Goal: Task Accomplishment & Management: Use online tool/utility

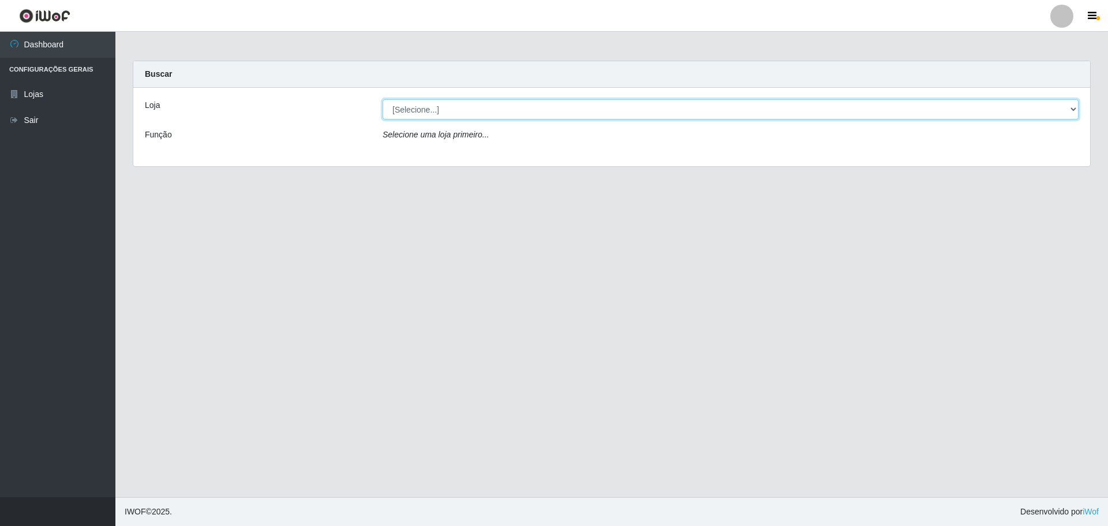
click at [531, 113] on select "[Selecione...] Extrabom - Loja 01 Centro de Distribuição" at bounding box center [731, 109] width 696 height 20
select select "435"
click at [383, 99] on select "[Selecione...] Extrabom - Loja 01 Centro de Distribuição" at bounding box center [731, 109] width 696 height 20
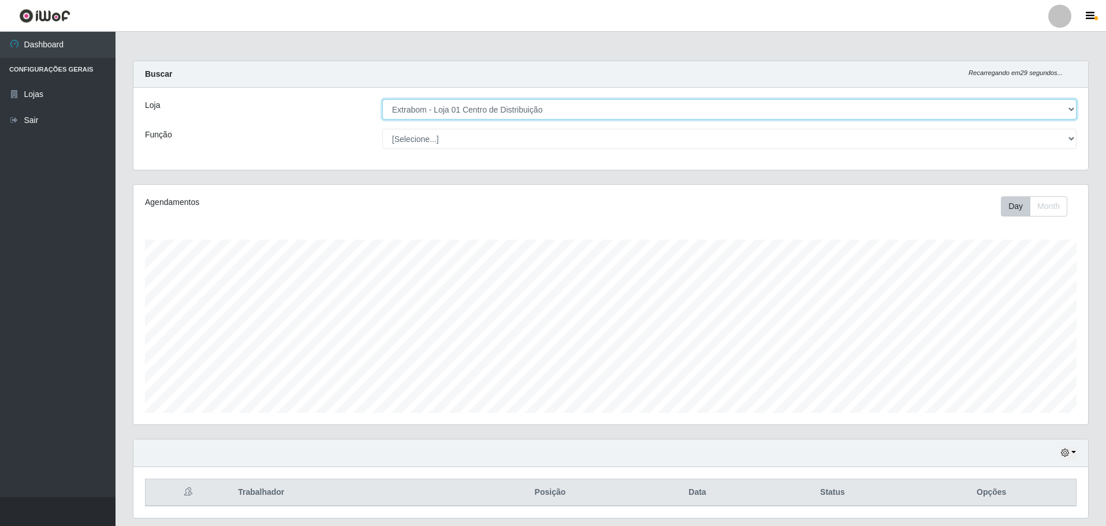
scroll to position [240, 954]
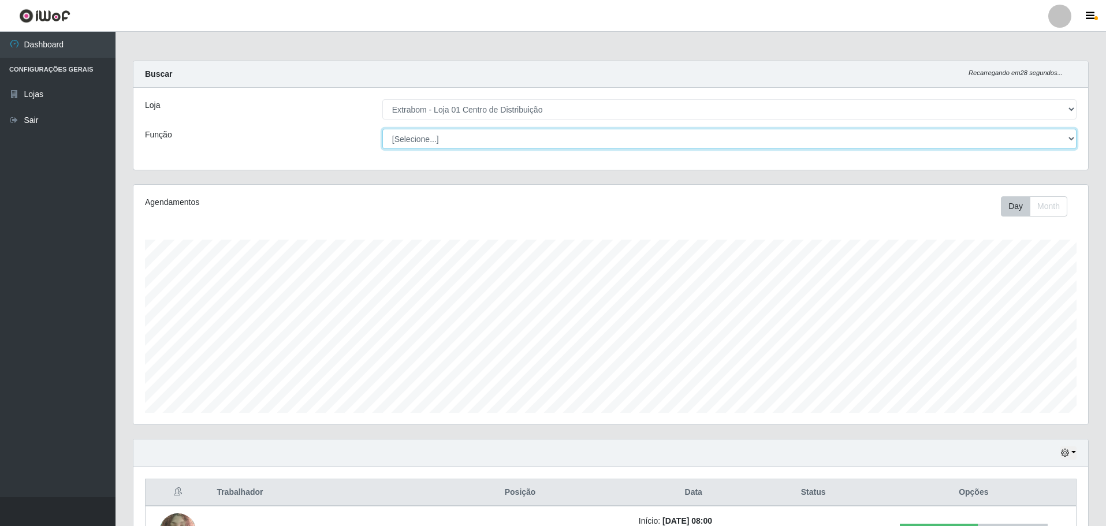
click at [1068, 138] on select "[Selecione...] Carregador e Descarregador de Caminhão Carregador e Descarregado…" at bounding box center [729, 139] width 694 height 20
click at [382, 129] on select "[Selecione...] Carregador e Descarregador de Caminhão Carregador e Descarregado…" at bounding box center [729, 139] width 694 height 20
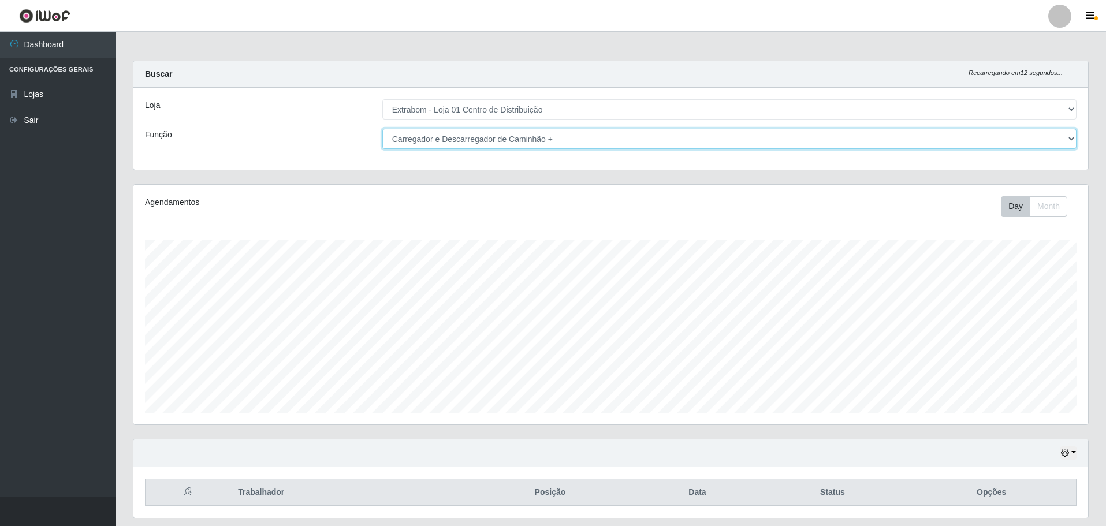
scroll to position [35, 0]
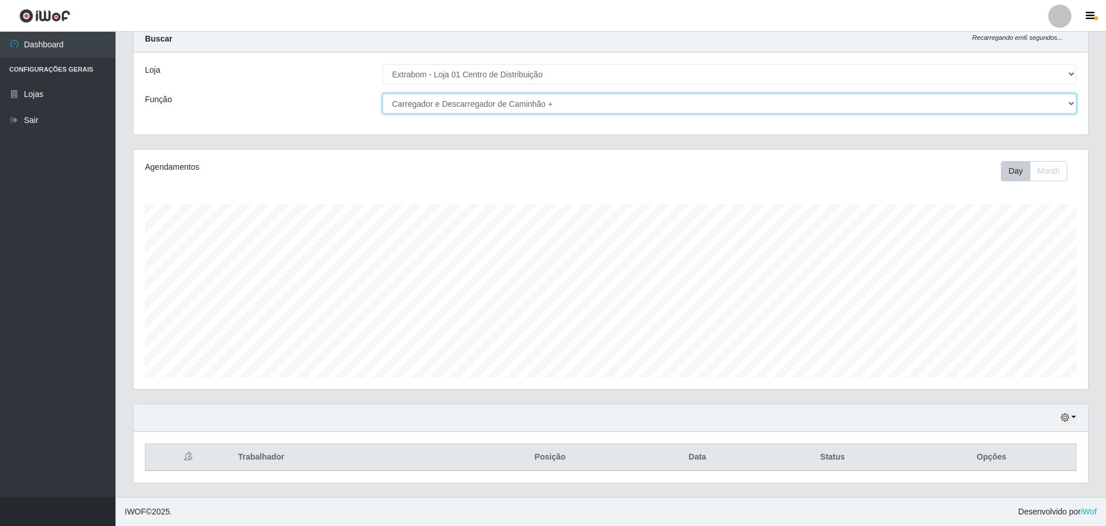
click at [1072, 102] on select "[Selecione...] Carregador e Descarregador de Caminhão Carregador e Descarregado…" at bounding box center [729, 104] width 694 height 20
select select "11"
click at [382, 94] on select "[Selecione...] Carregador e Descarregador de Caminhão Carregador e Descarregado…" at bounding box center [729, 104] width 694 height 20
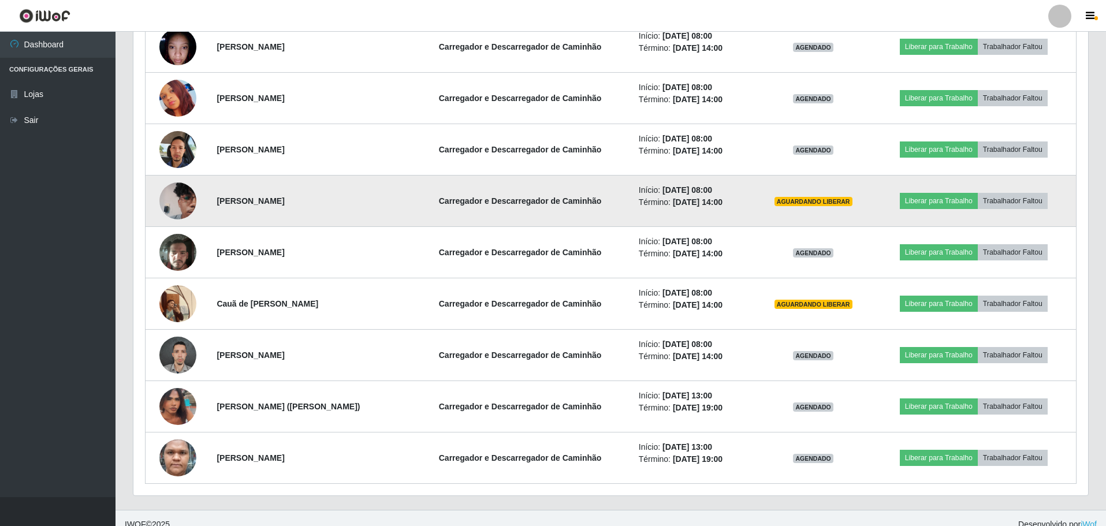
scroll to position [549, 0]
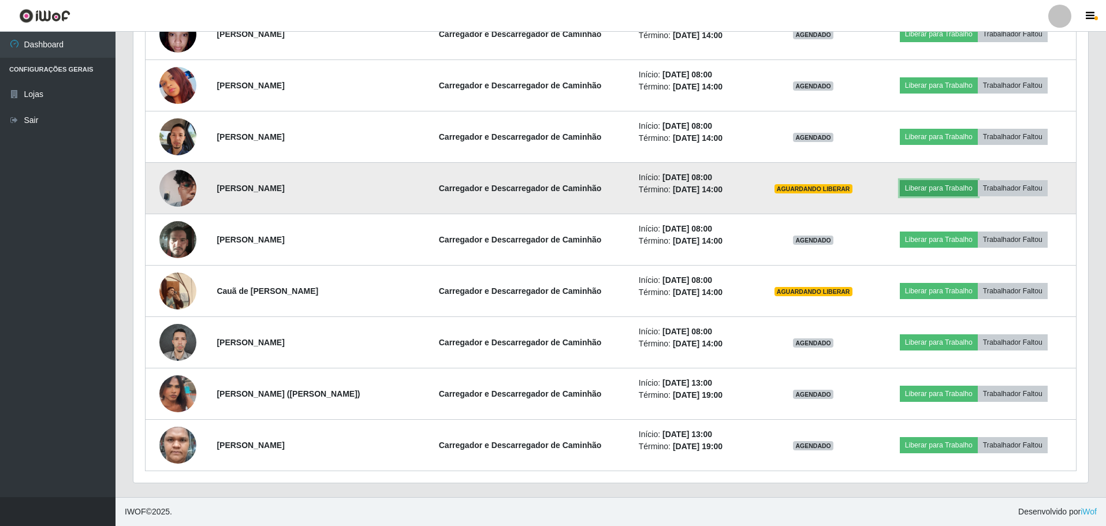
click at [946, 187] on button "Liberar para Trabalho" at bounding box center [938, 188] width 78 height 16
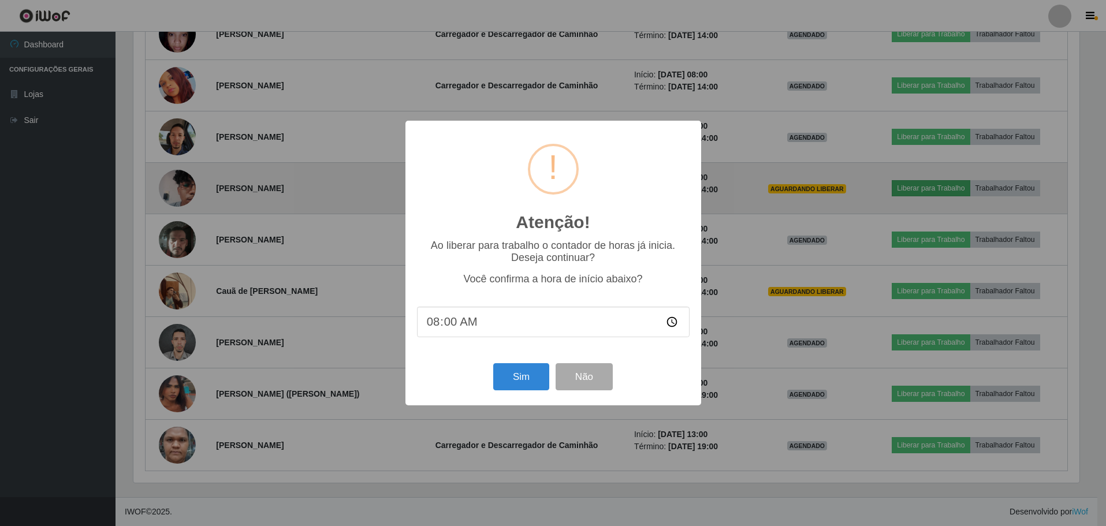
scroll to position [240, 948]
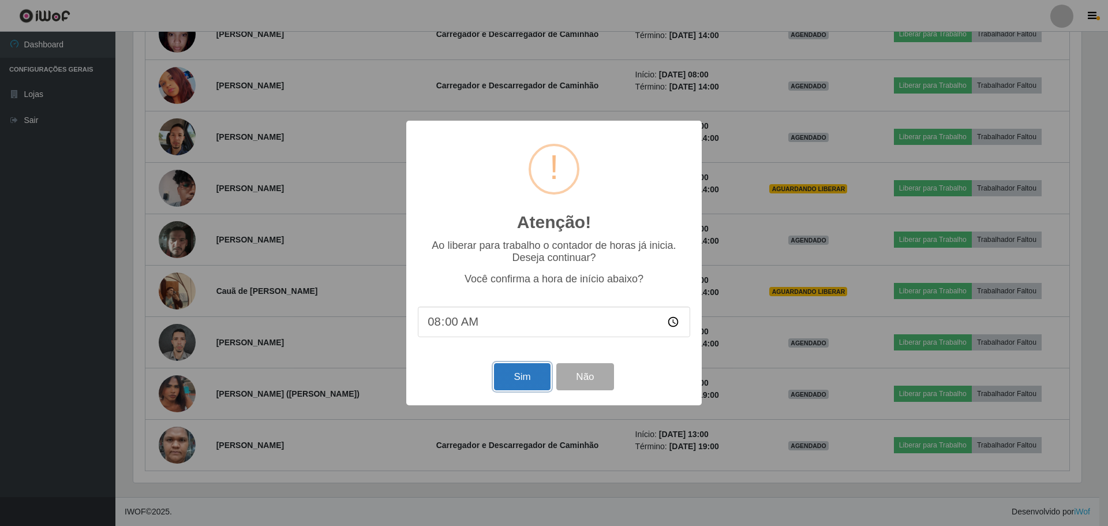
click at [516, 383] on button "Sim" at bounding box center [522, 376] width 56 height 27
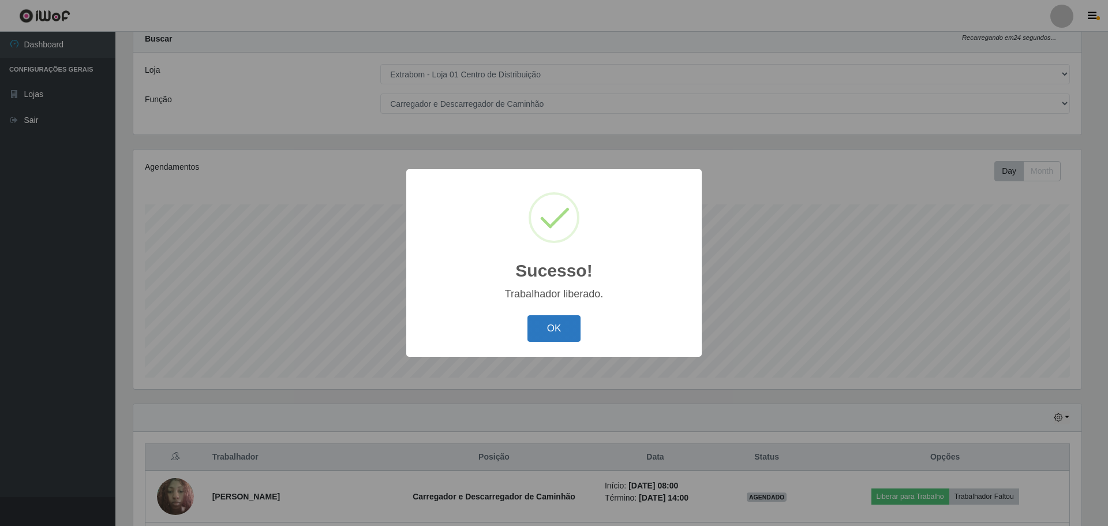
click at [571, 339] on button "OK" at bounding box center [555, 328] width 54 height 27
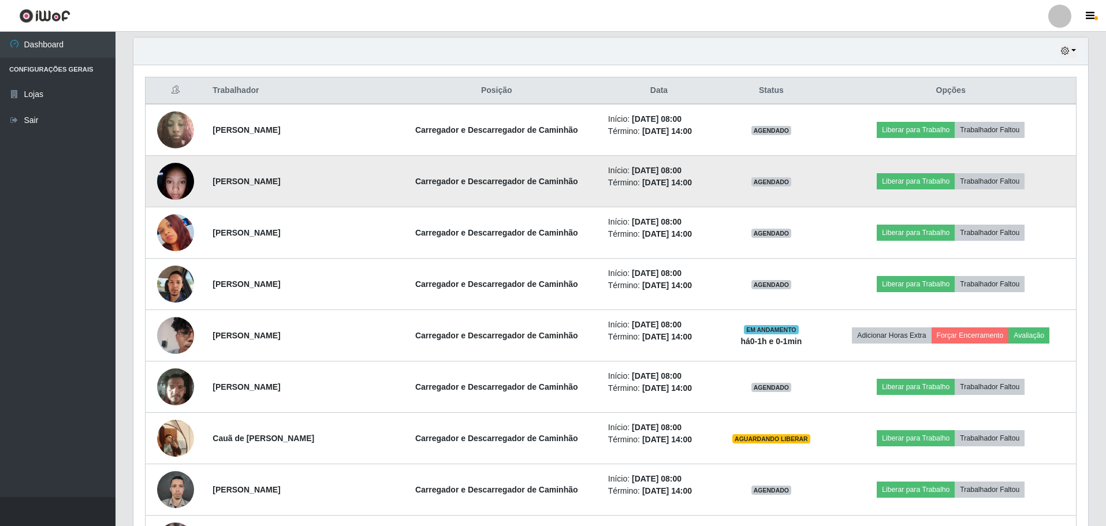
scroll to position [376, 0]
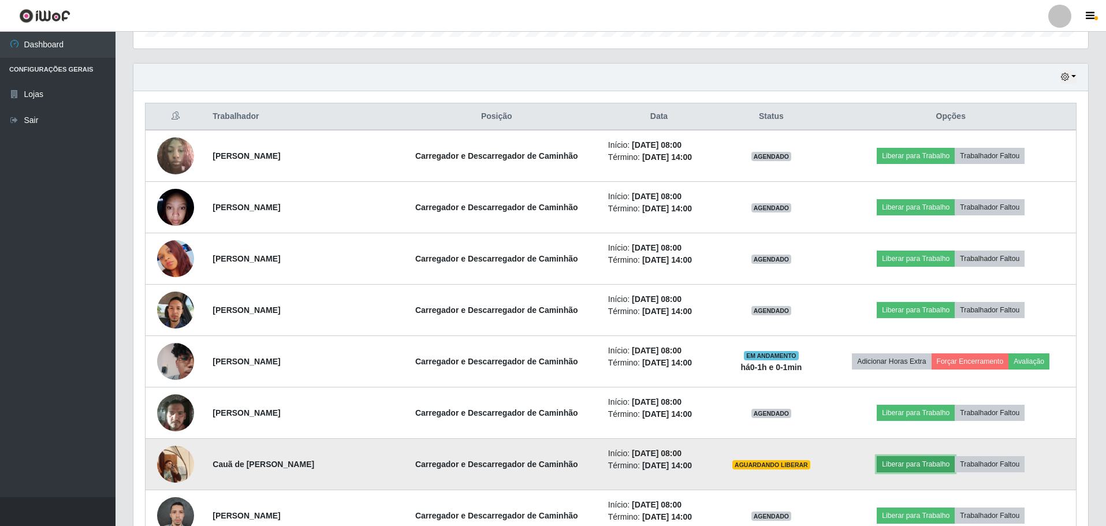
click at [927, 466] on button "Liberar para Trabalho" at bounding box center [915, 464] width 78 height 16
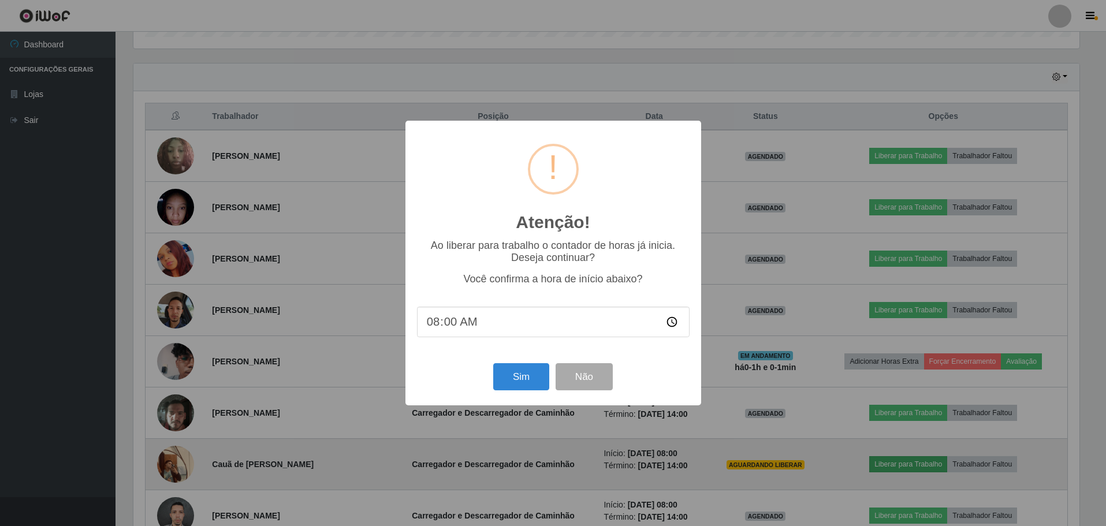
scroll to position [240, 948]
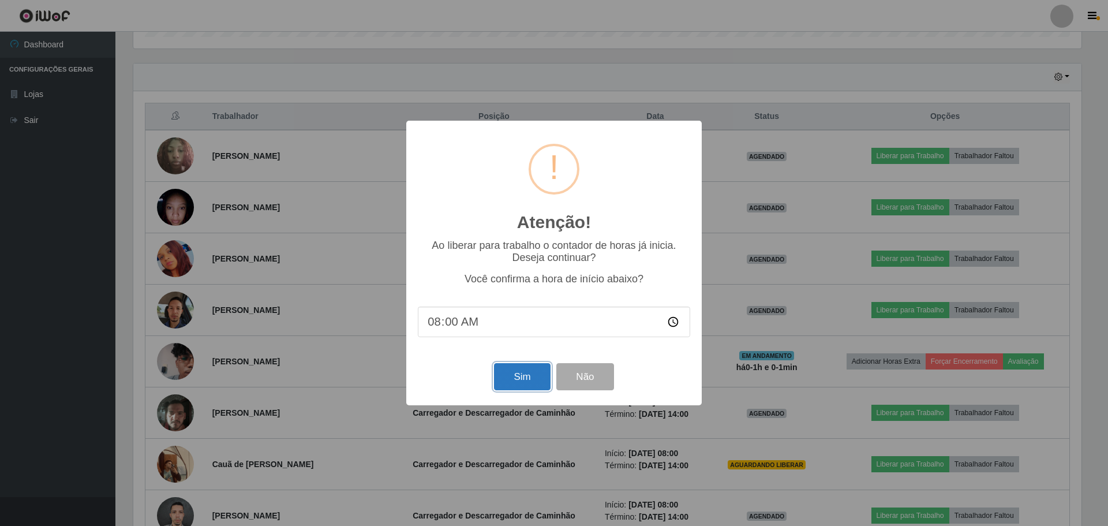
click at [516, 383] on button "Sim" at bounding box center [522, 376] width 56 height 27
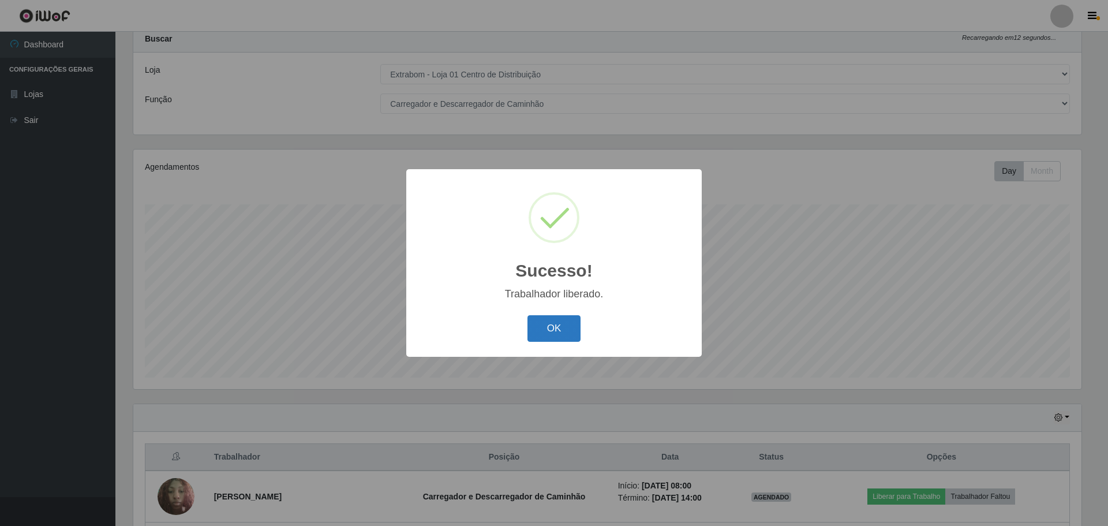
click at [540, 327] on button "OK" at bounding box center [555, 328] width 54 height 27
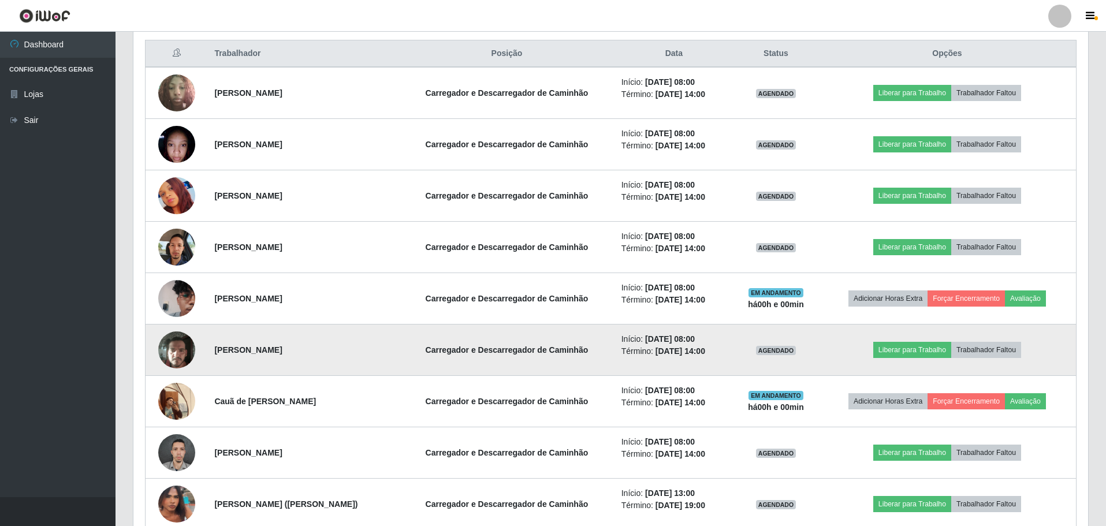
scroll to position [439, 0]
click at [928, 348] on button "Liberar para Trabalho" at bounding box center [912, 349] width 78 height 16
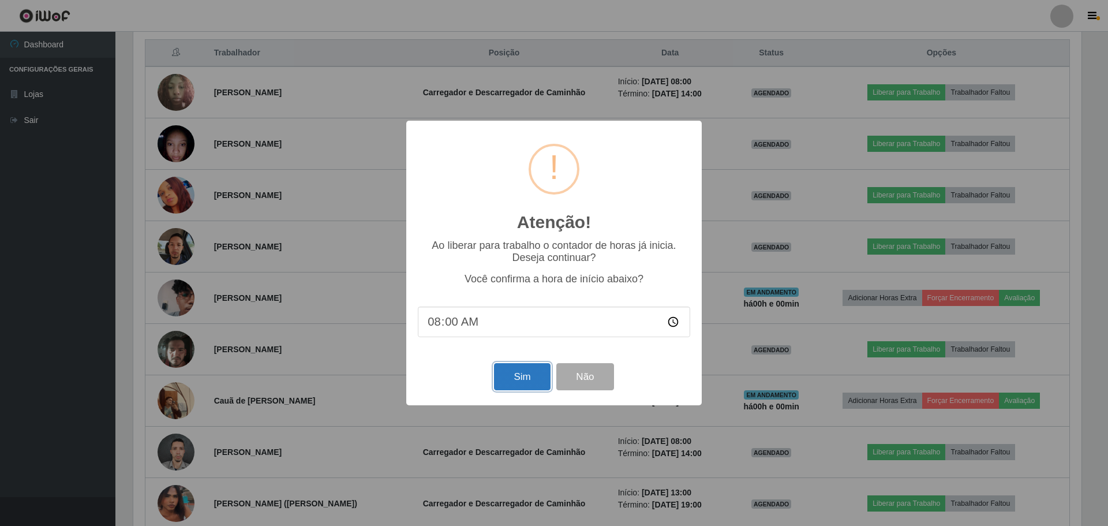
click at [511, 386] on button "Sim" at bounding box center [522, 376] width 56 height 27
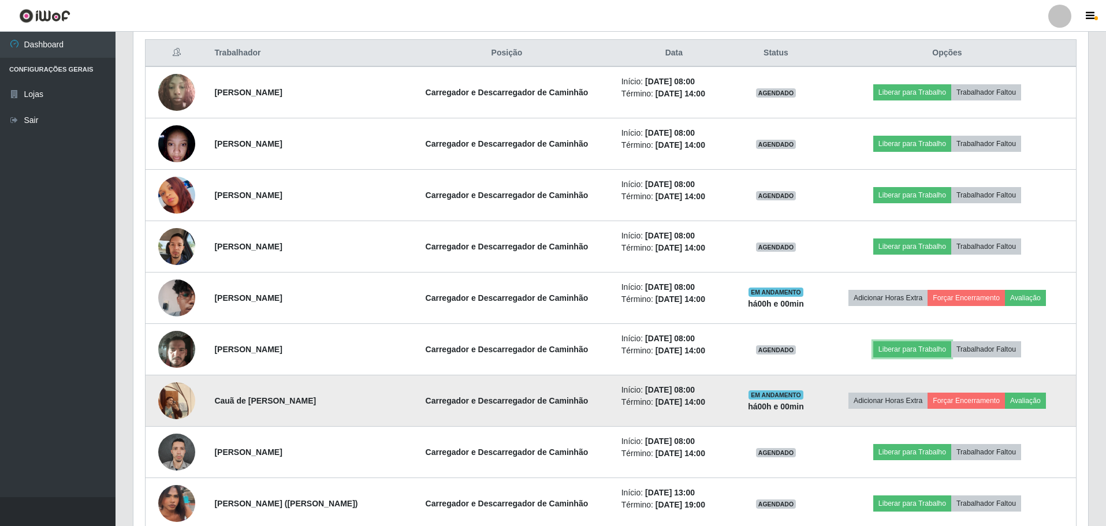
scroll to position [0, 0]
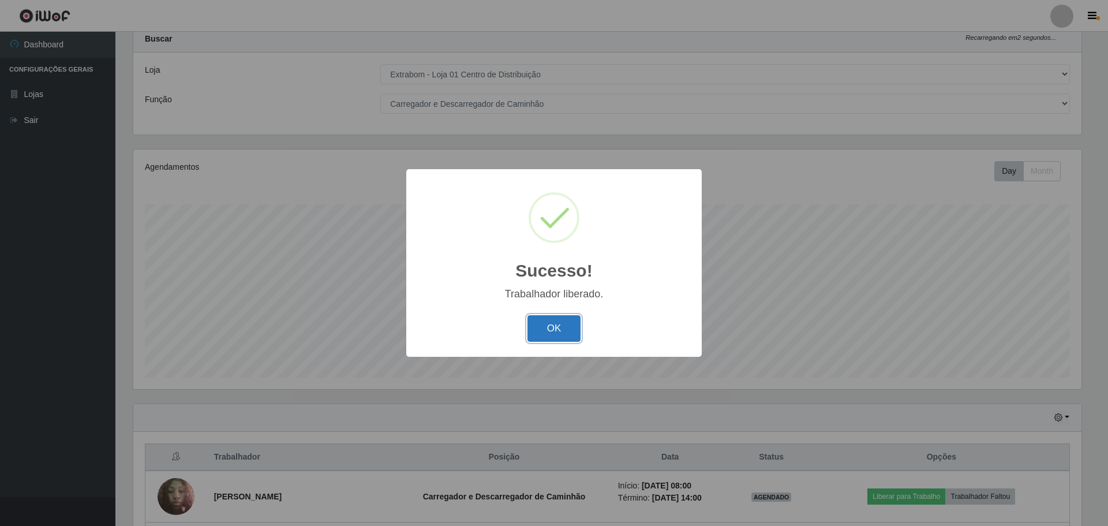
click at [553, 332] on button "OK" at bounding box center [555, 328] width 54 height 27
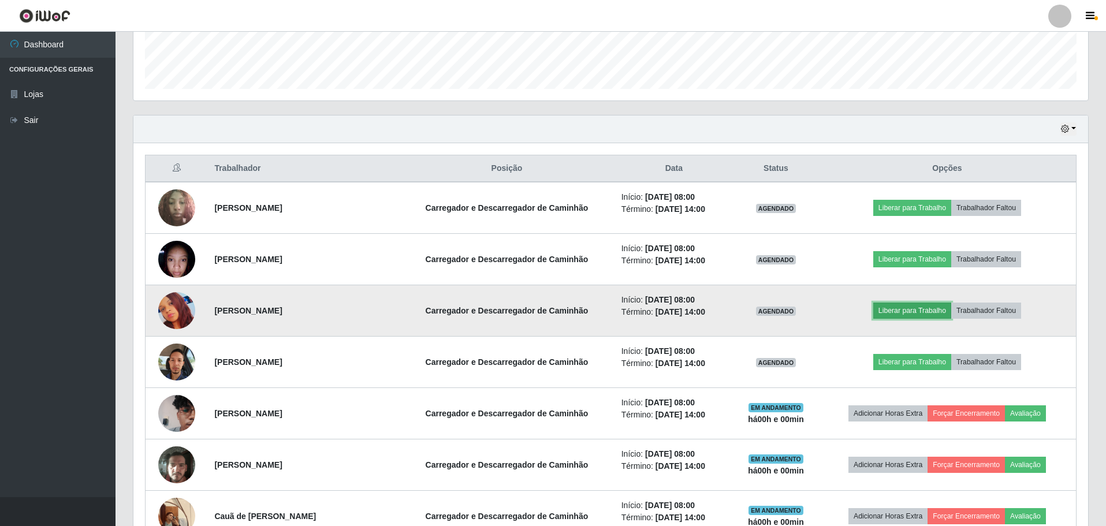
click at [942, 313] on button "Liberar para Trabalho" at bounding box center [912, 311] width 78 height 16
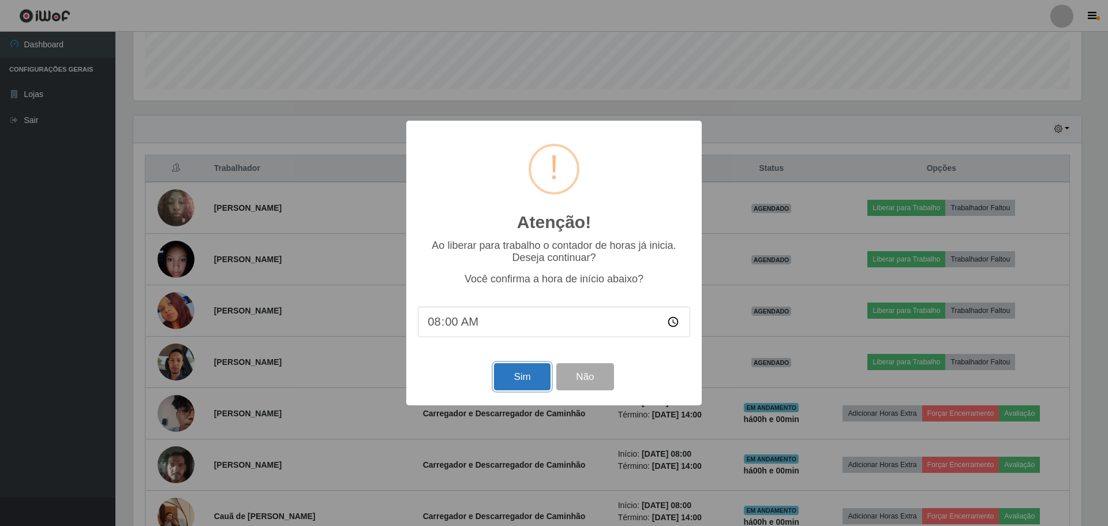
click at [533, 380] on button "Sim" at bounding box center [522, 376] width 56 height 27
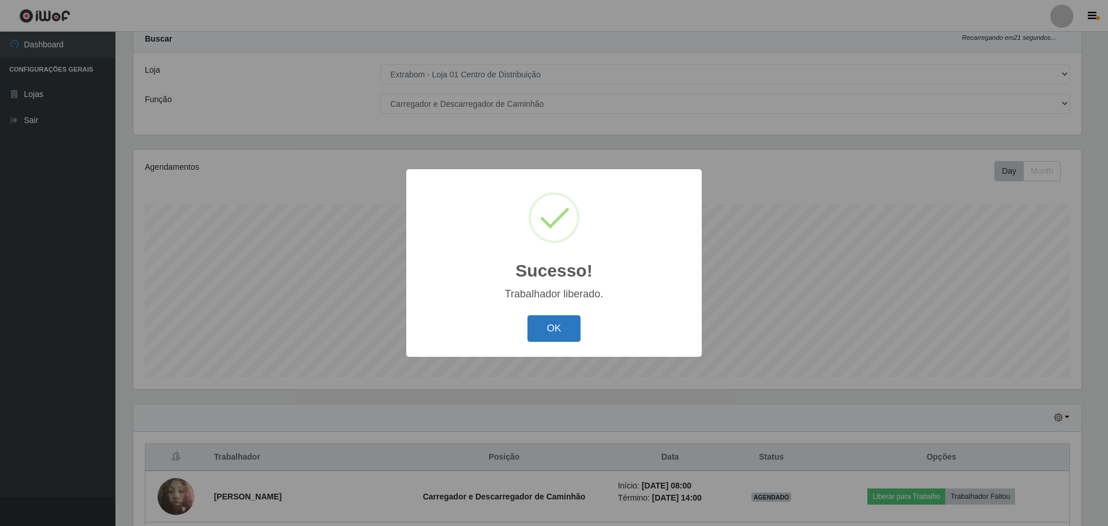
click at [566, 329] on button "OK" at bounding box center [555, 328] width 54 height 27
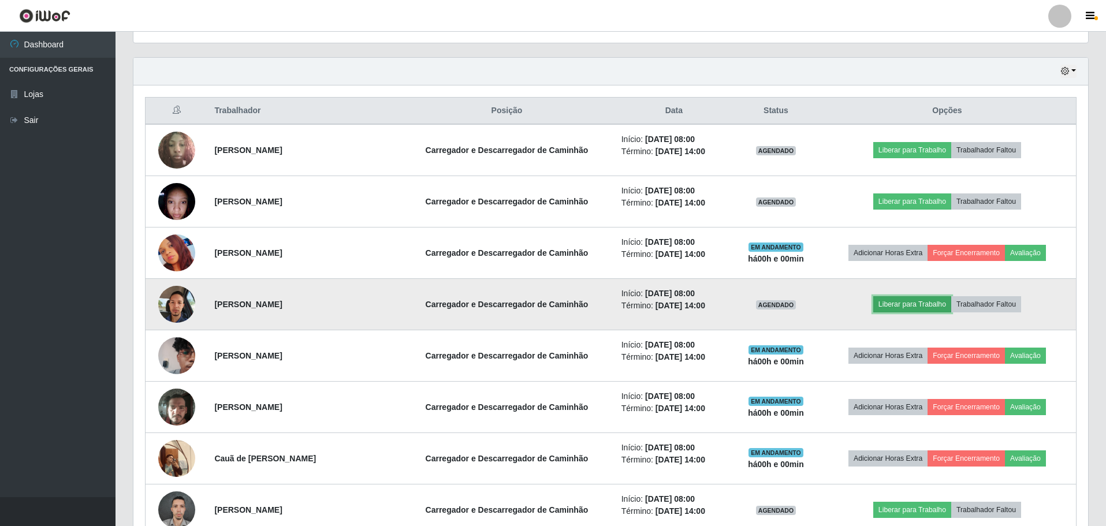
click at [913, 305] on button "Liberar para Trabalho" at bounding box center [912, 304] width 78 height 16
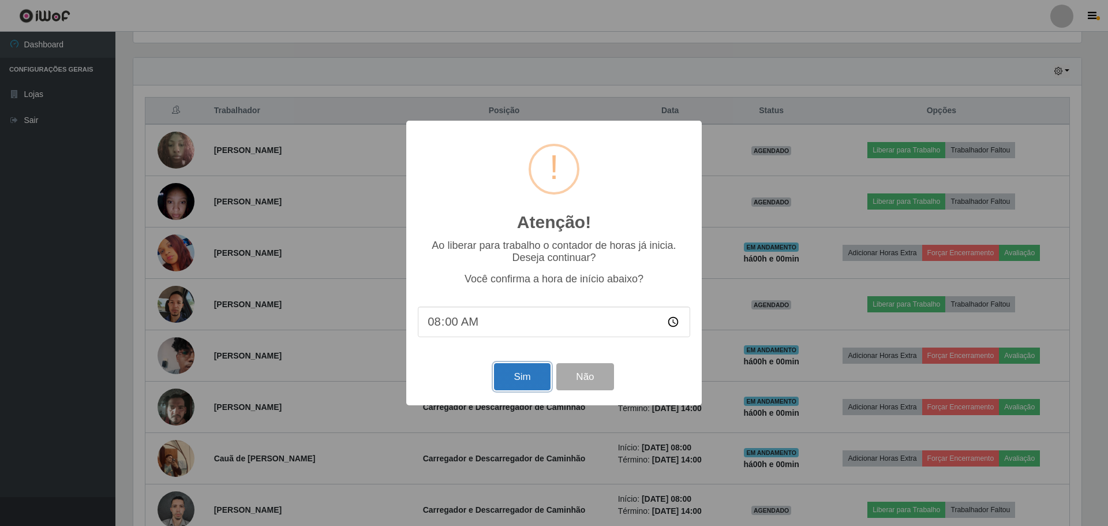
click at [519, 384] on button "Sim" at bounding box center [522, 376] width 56 height 27
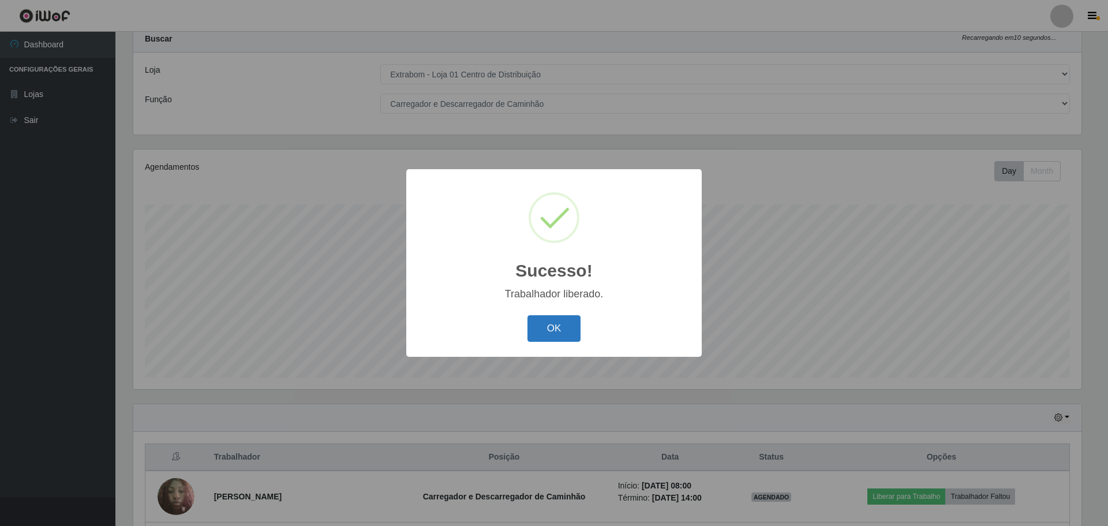
click at [569, 336] on button "OK" at bounding box center [555, 328] width 54 height 27
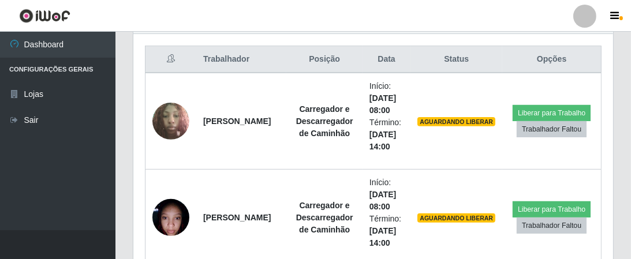
scroll to position [239, 480]
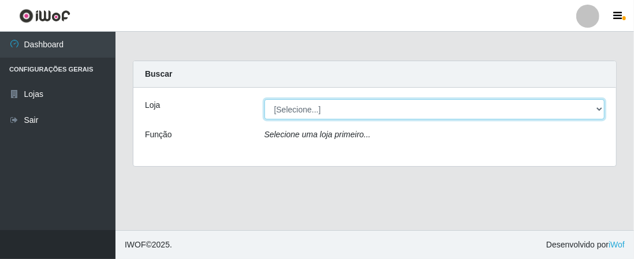
click at [601, 108] on select "[Selecione...] Extrabom - Loja 01 Centro de Distribuição" at bounding box center [434, 109] width 341 height 20
select select "435"
click at [264, 99] on select "[Selecione...] Extrabom - Loja 01 Centro de Distribuição" at bounding box center [434, 109] width 341 height 20
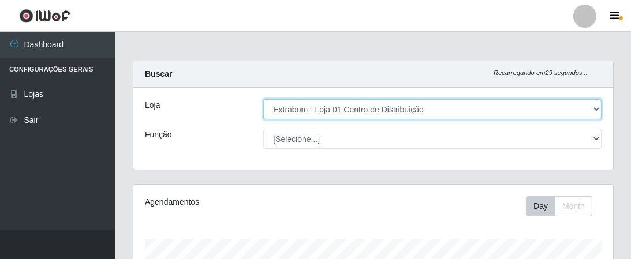
scroll to position [239, 480]
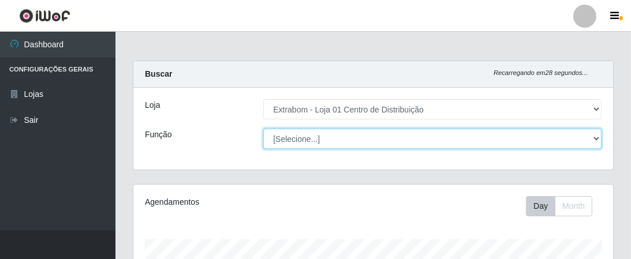
click at [596, 136] on select "[Selecione...] Carregador e Descarregador de Caminhão Carregador e Descarregado…" at bounding box center [432, 139] width 338 height 20
select select "11"
click at [263, 129] on select "[Selecione...] Carregador e Descarregador de Caminhão Carregador e Descarregado…" at bounding box center [432, 139] width 338 height 20
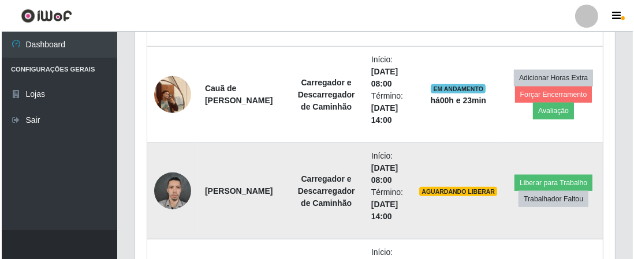
scroll to position [1039, 0]
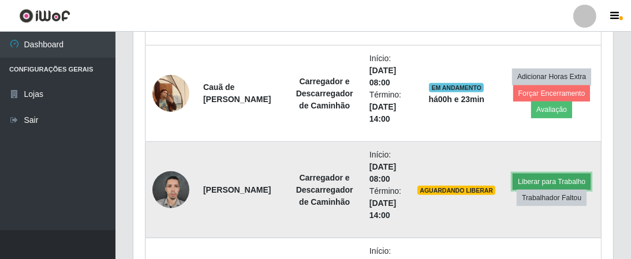
click at [541, 176] on button "Liberar para Trabalho" at bounding box center [552, 182] width 78 height 16
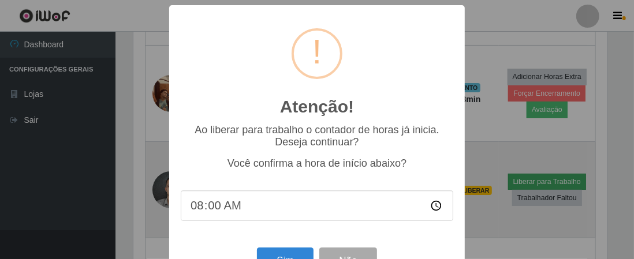
scroll to position [239, 475]
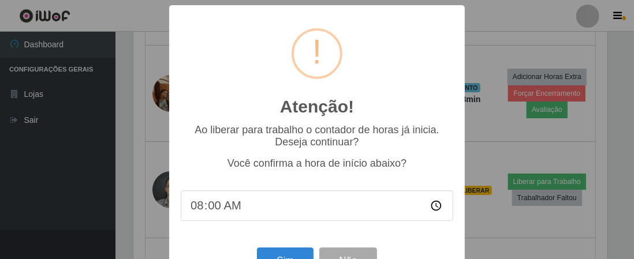
click at [211, 210] on input "08:00" at bounding box center [317, 206] width 272 height 31
type input "08:24"
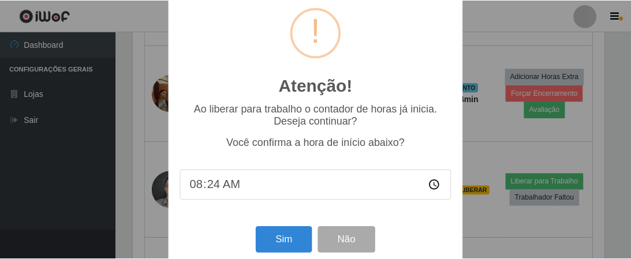
scroll to position [40, 0]
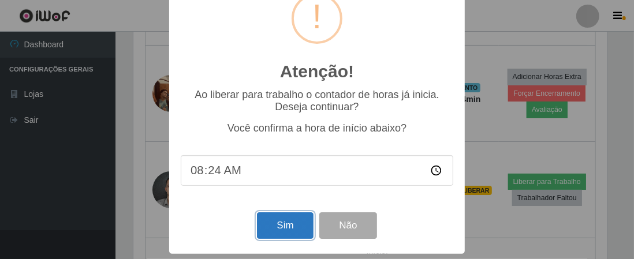
click at [279, 226] on button "Sim" at bounding box center [285, 225] width 56 height 27
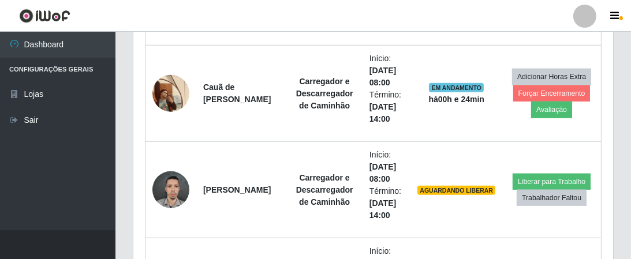
scroll to position [239, 475]
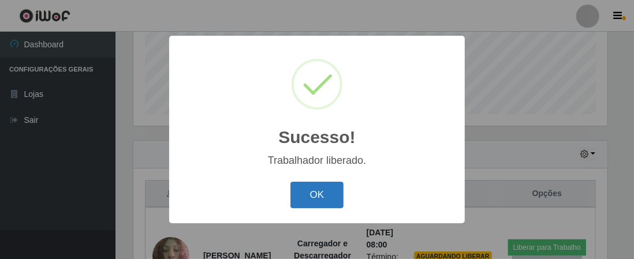
click at [321, 192] on button "OK" at bounding box center [317, 195] width 54 height 27
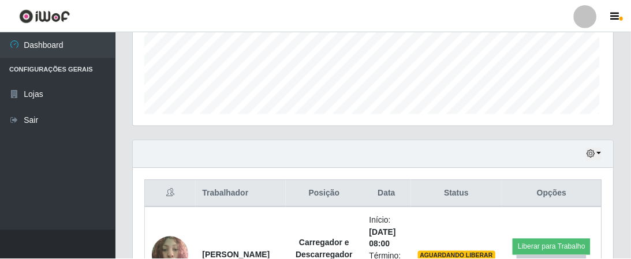
scroll to position [239, 480]
